Goal: Information Seeking & Learning: Learn about a topic

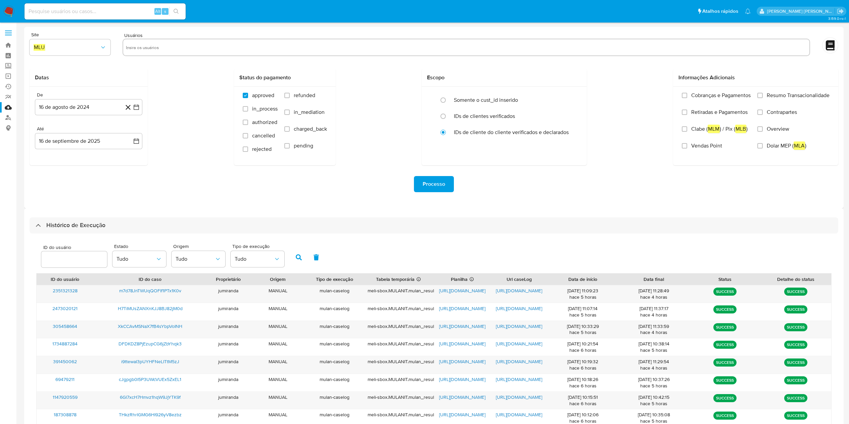
select select "10"
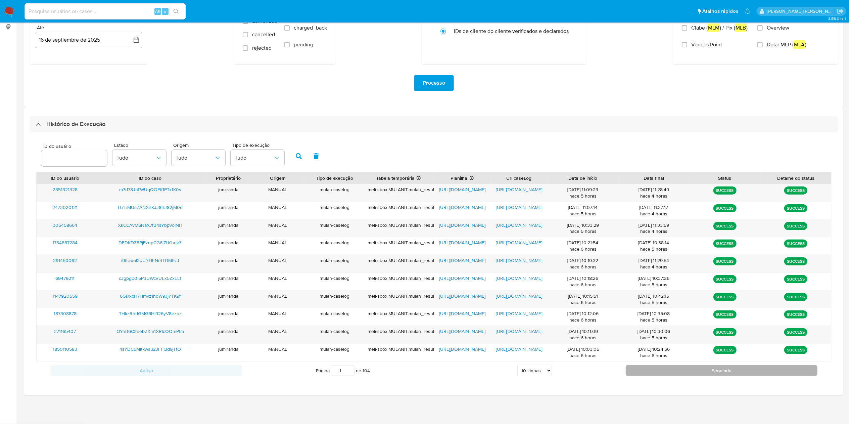
click at [673, 371] on button "Seguindo" at bounding box center [722, 370] width 192 height 11
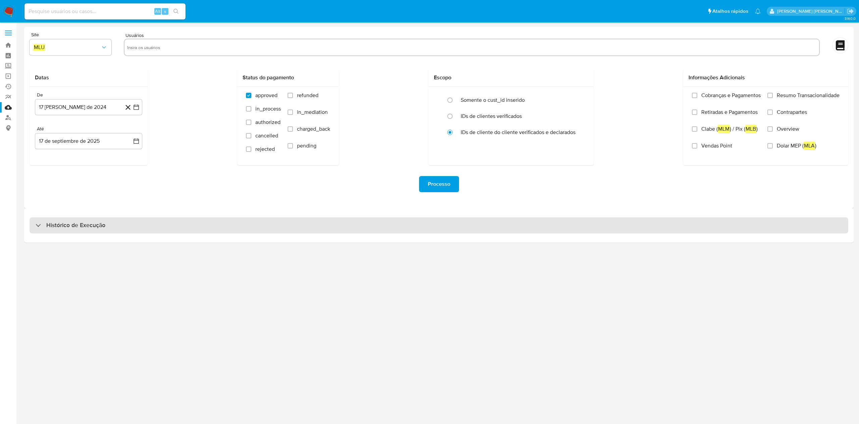
click at [258, 225] on div "Histórico de Execução" at bounding box center [439, 225] width 819 height 16
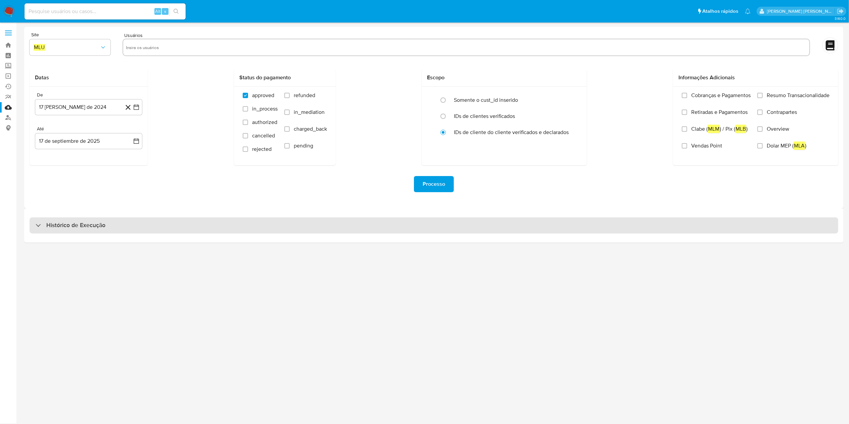
select select "10"
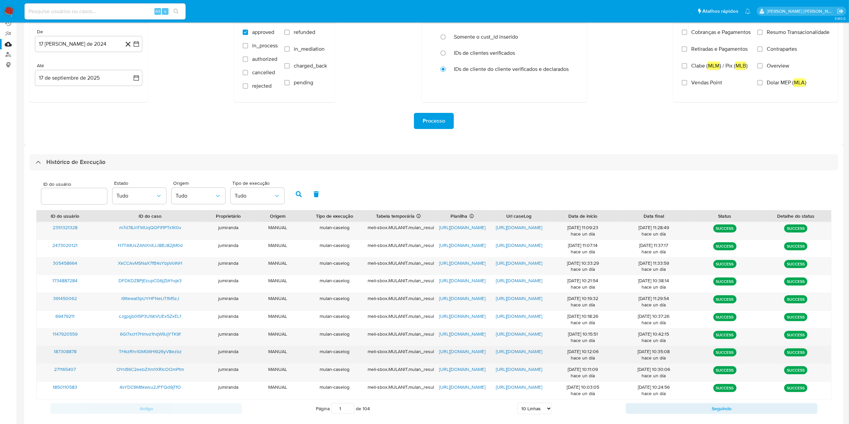
scroll to position [101, 0]
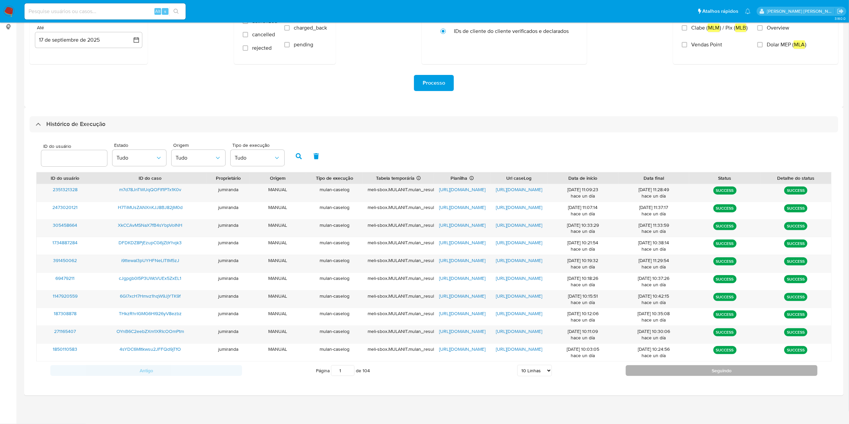
click at [644, 373] on button "Seguindo" at bounding box center [722, 370] width 192 height 11
type input "2"
click at [466, 225] on span "https://docs.google.com/spreadsheets/d/1lVk2Aro2OpBeR1cSeXtKWhNKVk6XVLHlOA7TwfH…" at bounding box center [462, 224] width 46 height 7
click at [511, 228] on span "https://docs.google.com/document/d/1HGRMOJi0AjBDMty737ymJfCjou2JJ8gLk9bRpa-9Pkw…" at bounding box center [519, 224] width 46 height 7
click at [168, 223] on span "exXe04fHLgyp8Iet7R56Osqq" at bounding box center [149, 224] width 61 height 7
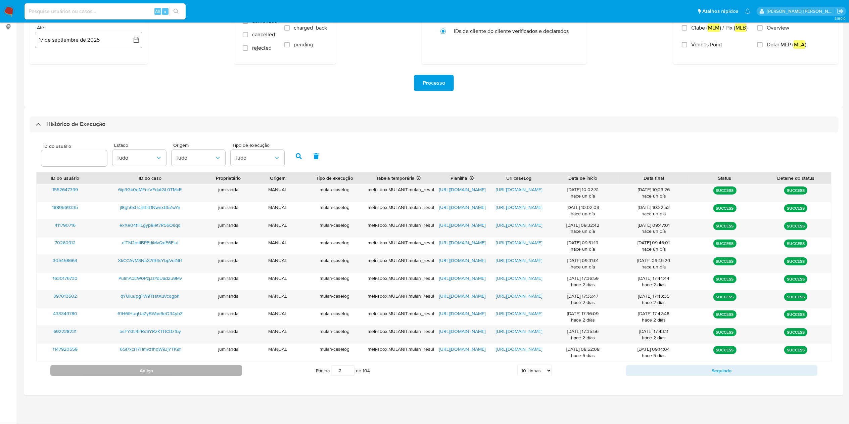
click at [149, 365] on button "Antigo" at bounding box center [146, 370] width 192 height 11
type input "1"
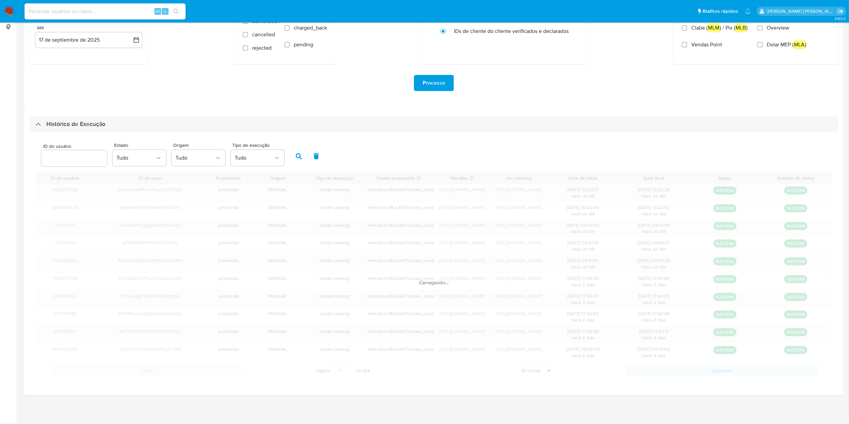
click at [147, 371] on div "Carregando..." at bounding box center [433, 275] width 795 height 207
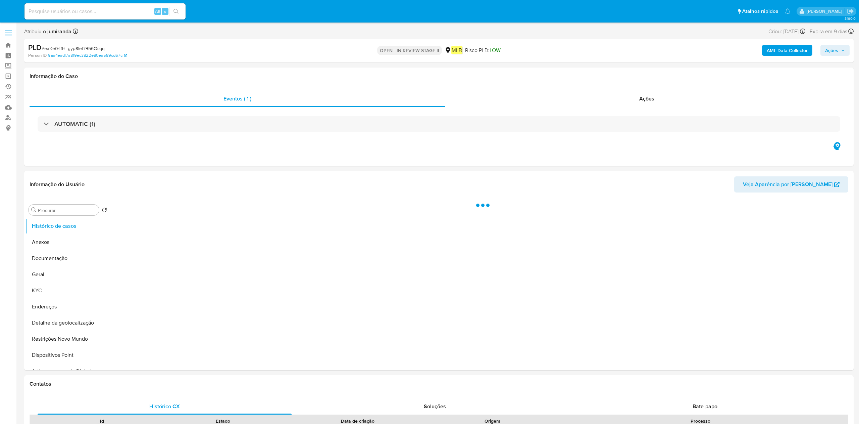
select select "10"
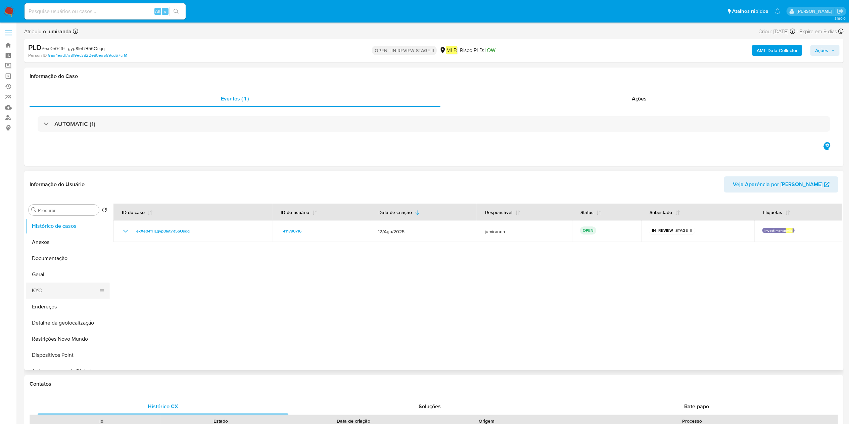
click at [38, 291] on button "KYC" at bounding box center [65, 290] width 79 height 16
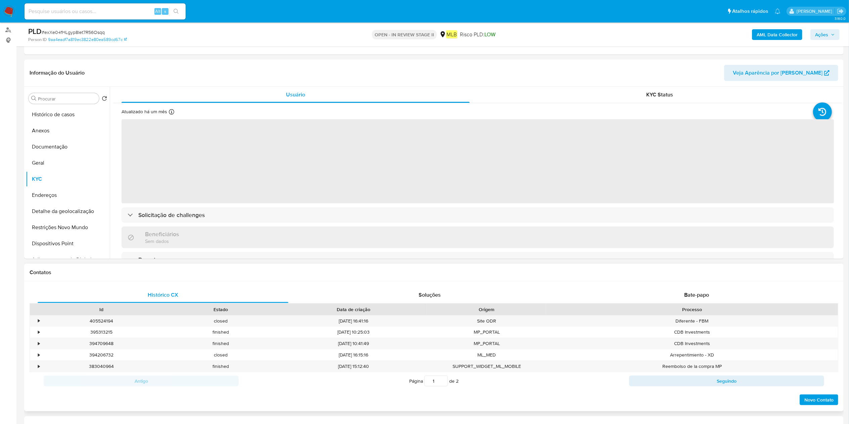
scroll to position [67, 0]
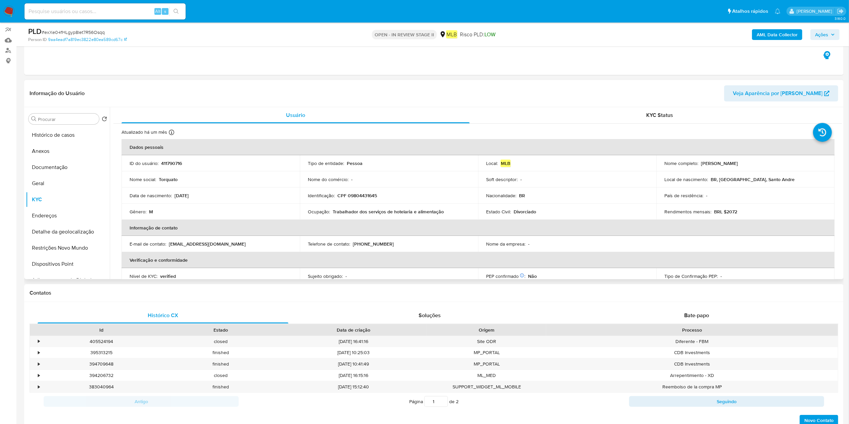
click at [391, 213] on p "Trabalhador dos serviços de hotelaria e alimentação" at bounding box center [388, 211] width 111 height 6
click at [389, 213] on p "Trabalhador dos serviços de hotelaria e alimentação" at bounding box center [388, 211] width 111 height 6
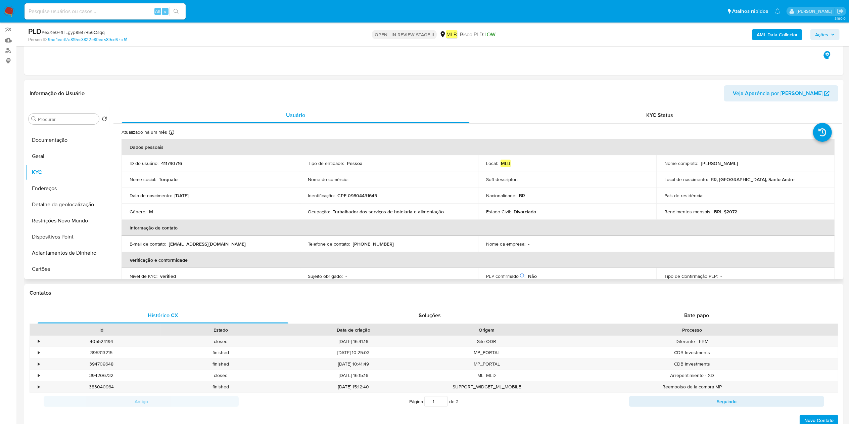
scroll to position [0, 0]
click at [66, 240] on button "Restrições Novo Mundo" at bounding box center [65, 248] width 79 height 16
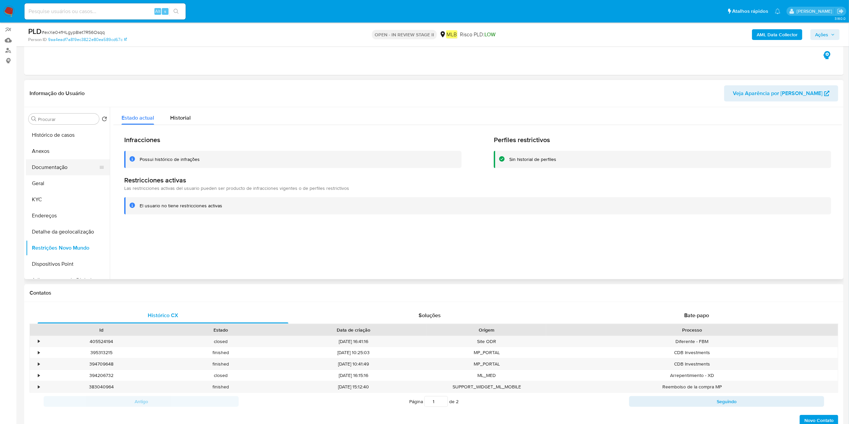
click at [69, 165] on button "Documentação" at bounding box center [65, 167] width 79 height 16
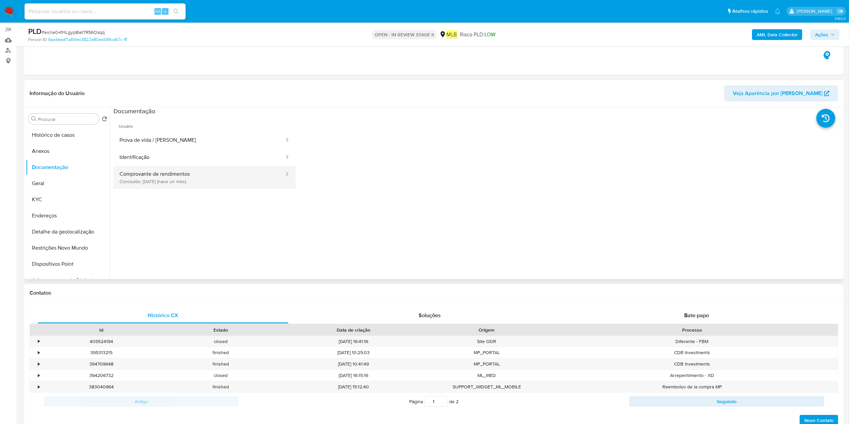
click at [199, 181] on button "Comprovante de rendimentos Concluído: [DATE] (hace un mes)" at bounding box center [198, 177] width 171 height 23
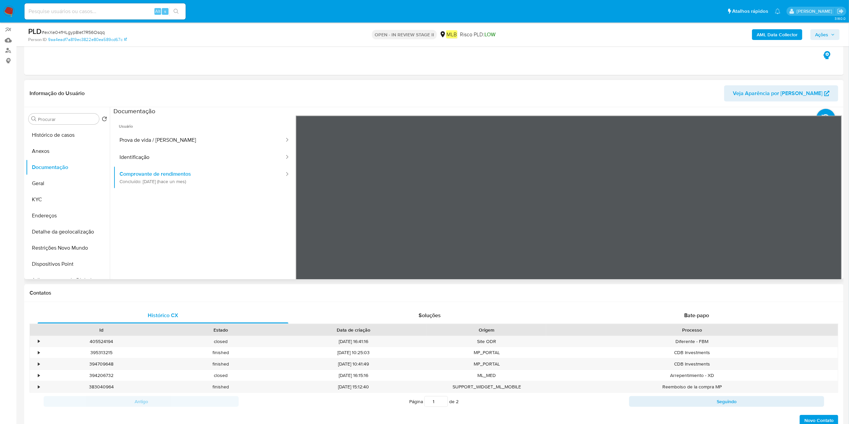
click at [494, 114] on section at bounding box center [477, 218] width 728 height 223
click at [58, 187] on button "Geral" at bounding box center [68, 183] width 84 height 16
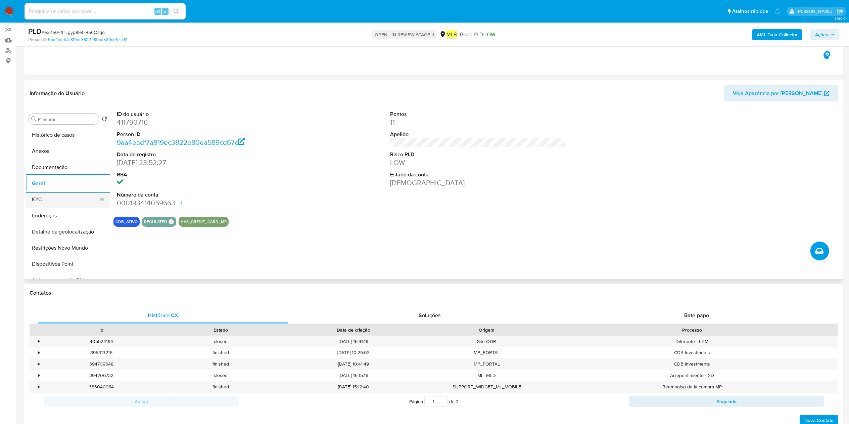
click at [70, 201] on button "KYC" at bounding box center [65, 199] width 79 height 16
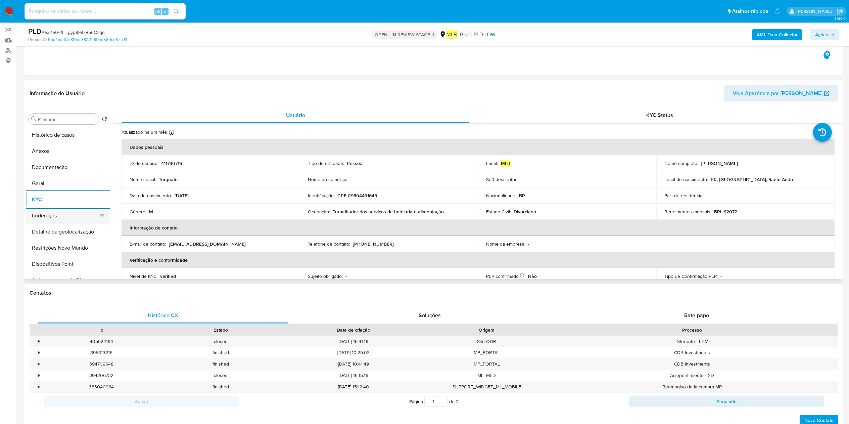
click at [74, 217] on button "Endereços" at bounding box center [65, 215] width 79 height 16
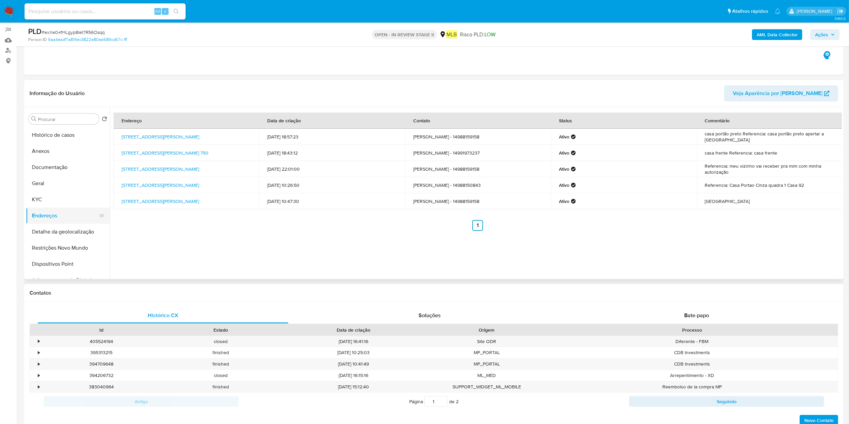
click at [56, 221] on button "Endereços" at bounding box center [65, 215] width 79 height 16
click at [76, 232] on button "Detalhe da geolocalização" at bounding box center [68, 231] width 84 height 16
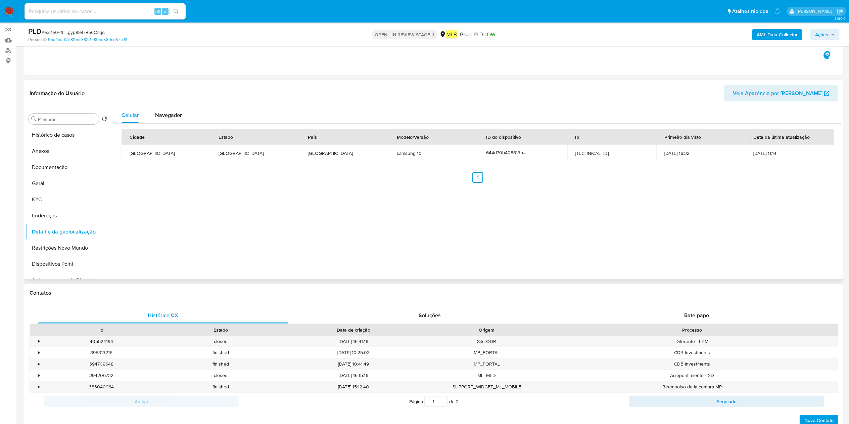
drag, startPoint x: 82, startPoint y: 245, endPoint x: 248, endPoint y: 253, distance: 166.3
click at [82, 244] on button "Restrições Novo Mundo" at bounding box center [68, 248] width 84 height 16
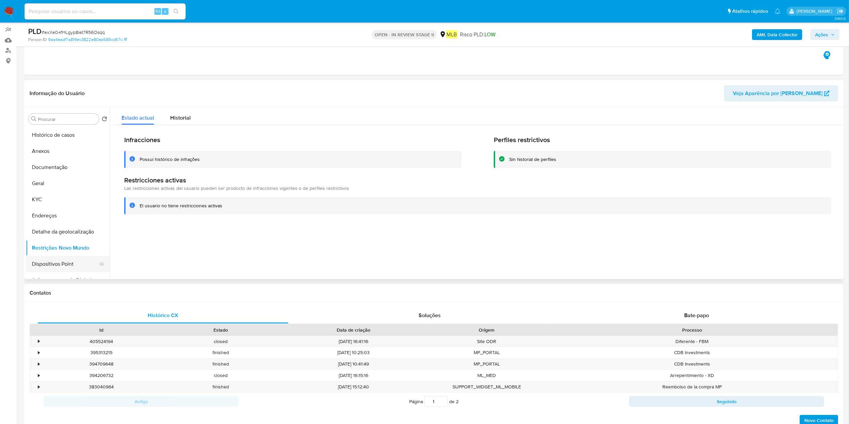
click at [69, 263] on button "Dispositivos Point" at bounding box center [65, 264] width 79 height 16
